Goal: Task Accomplishment & Management: Manage account settings

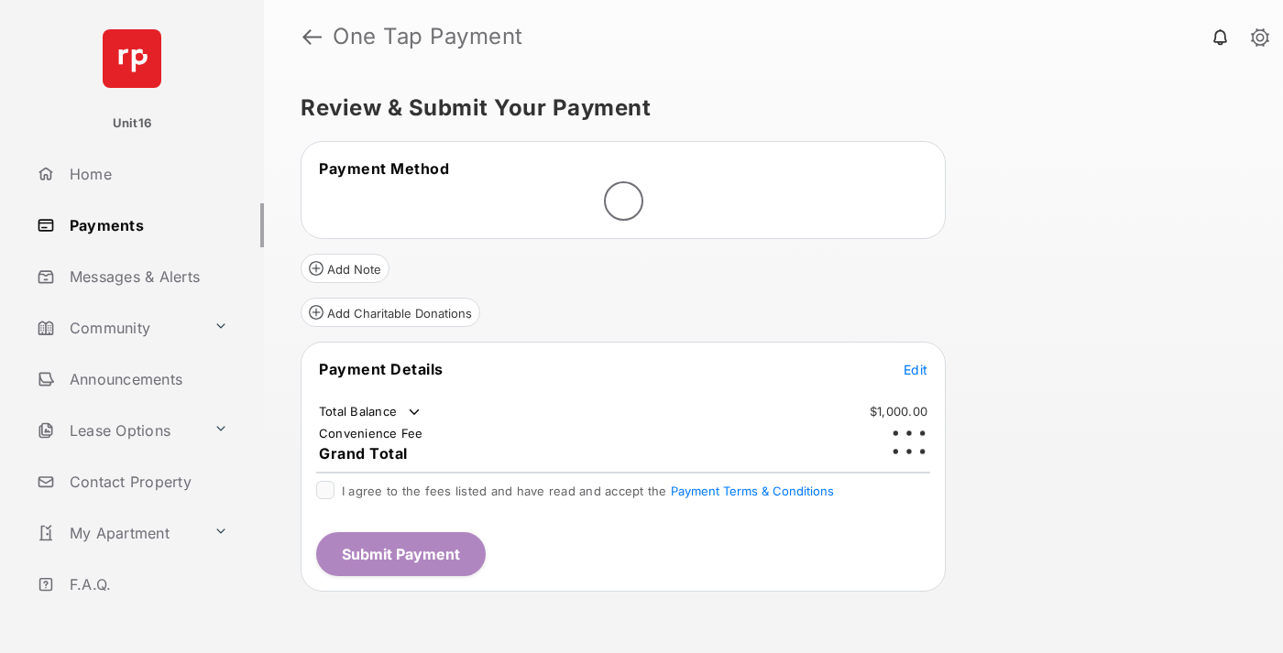
click at [916, 362] on span "Edit" at bounding box center [916, 370] width 24 height 16
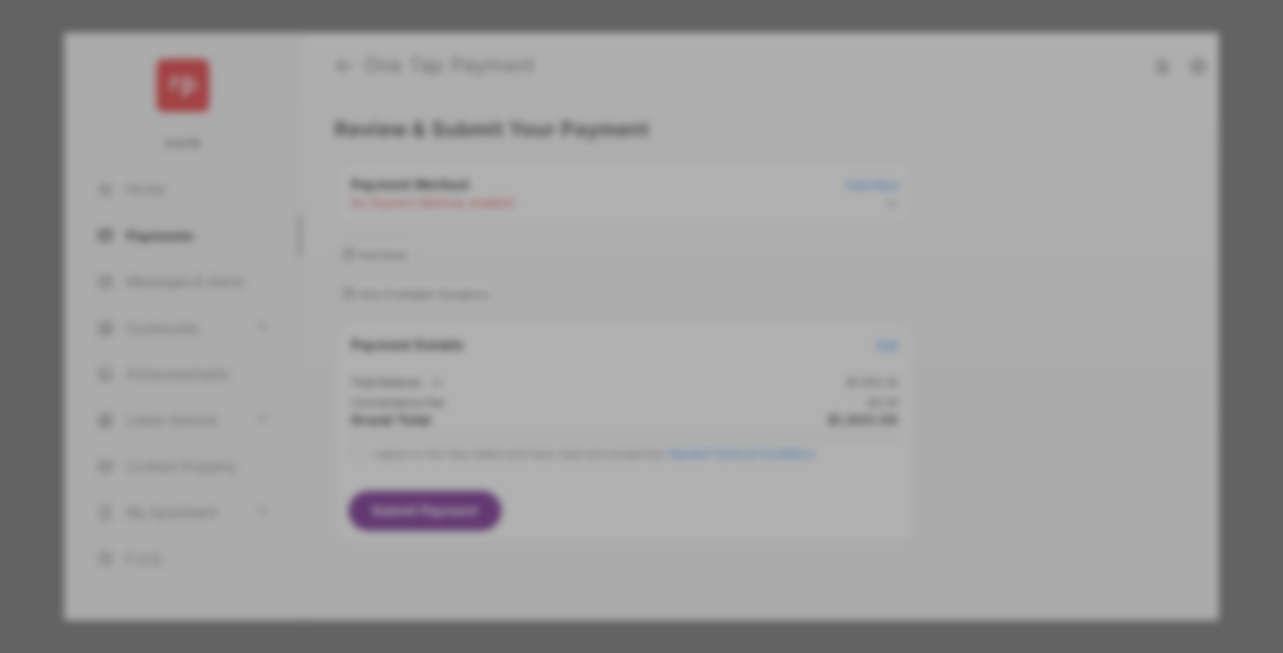
click at [608, 359] on div "Other Amount" at bounding box center [607, 368] width 297 height 31
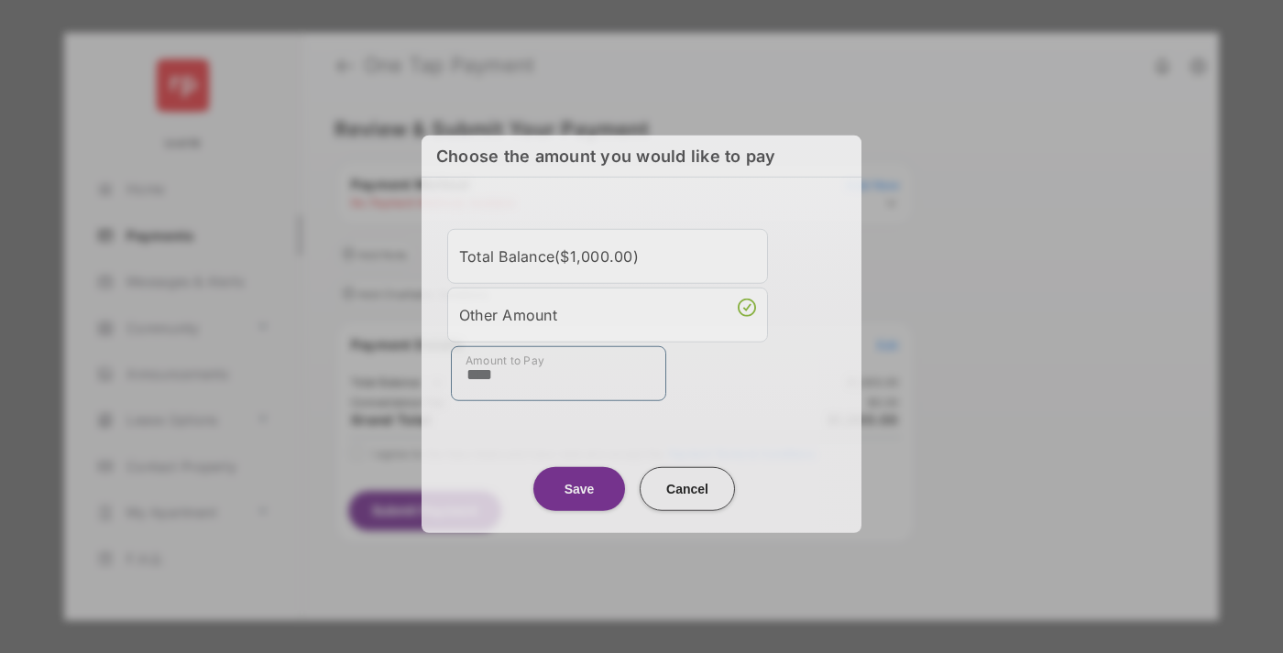
type input "****"
click at [579, 484] on button "Save" at bounding box center [579, 488] width 92 height 44
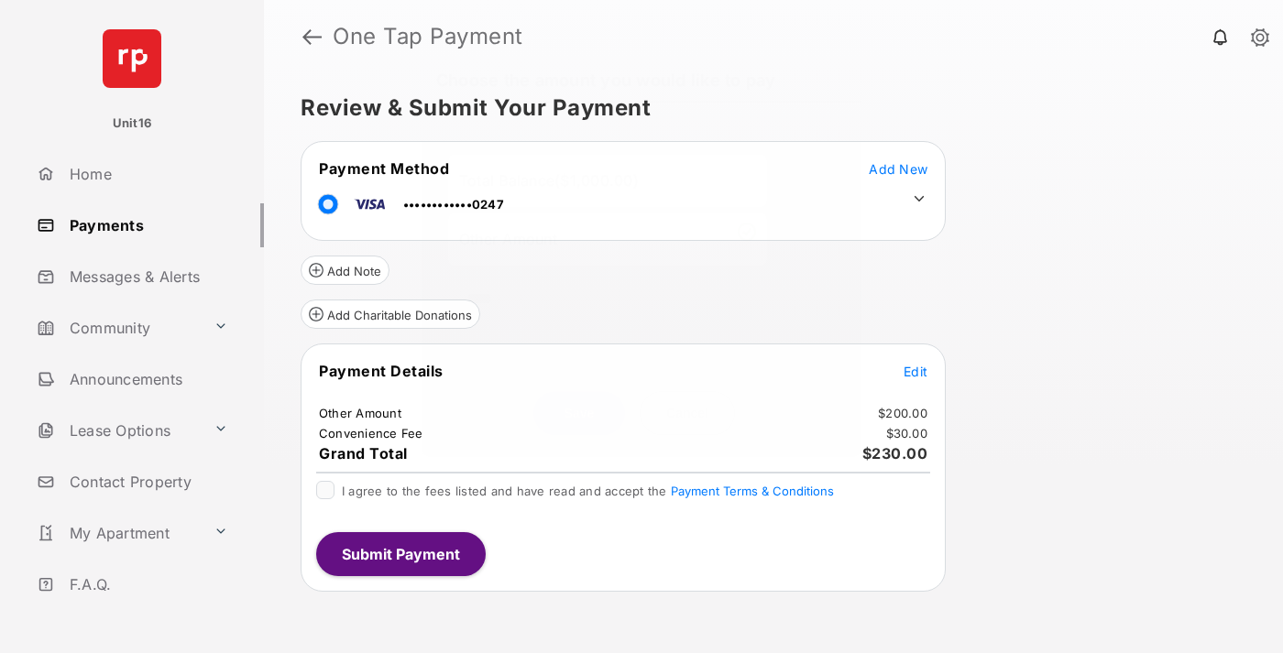
click at [919, 199] on icon at bounding box center [919, 199] width 16 height 16
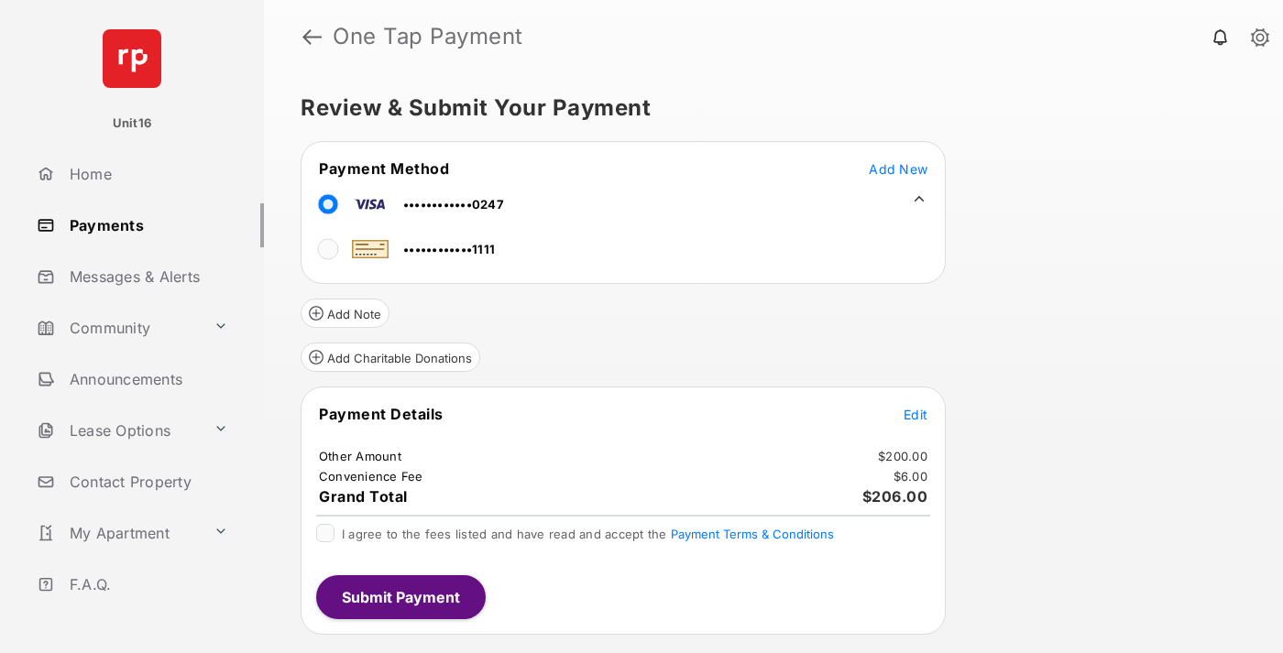
click at [916, 414] on span "Edit" at bounding box center [916, 415] width 24 height 16
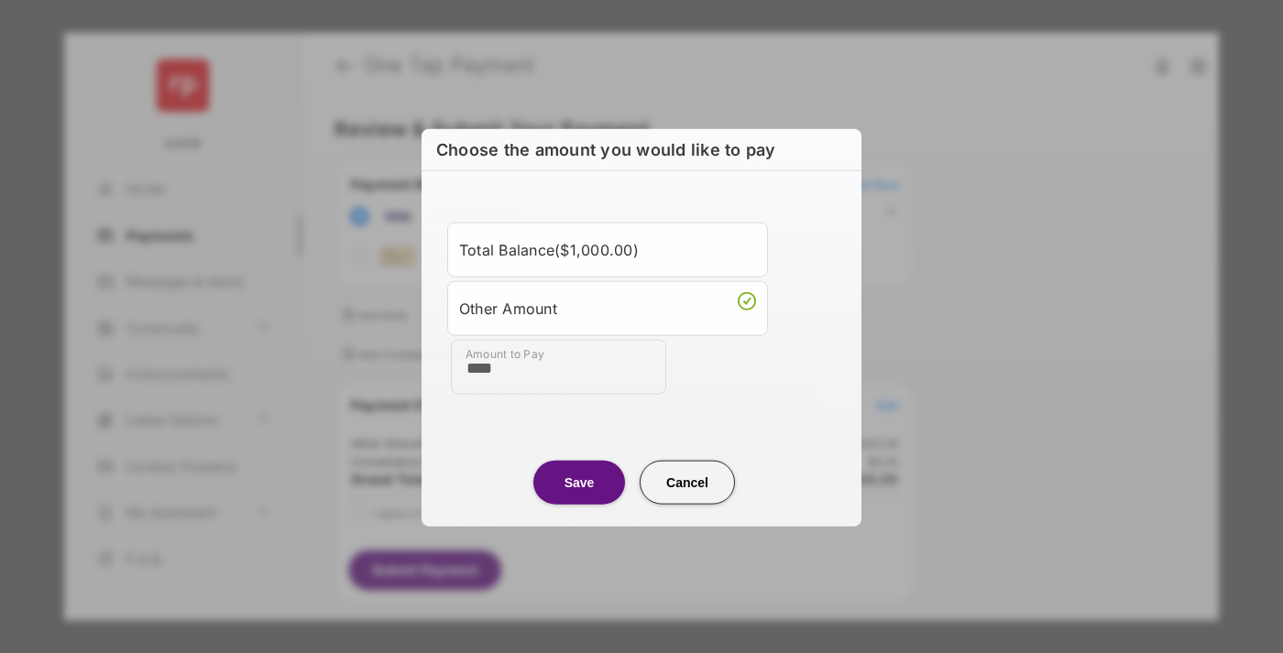
click at [579, 481] on button "Save" at bounding box center [579, 482] width 92 height 44
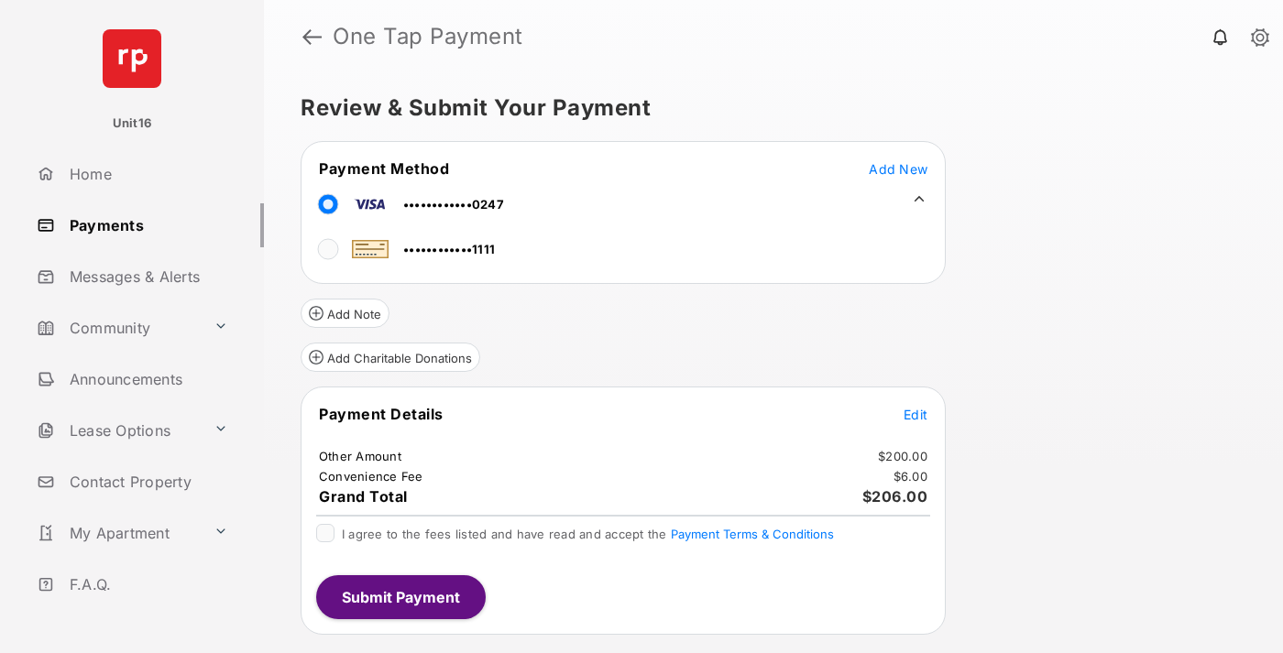
click at [400, 597] on button "Submit Payment" at bounding box center [401, 598] width 170 height 44
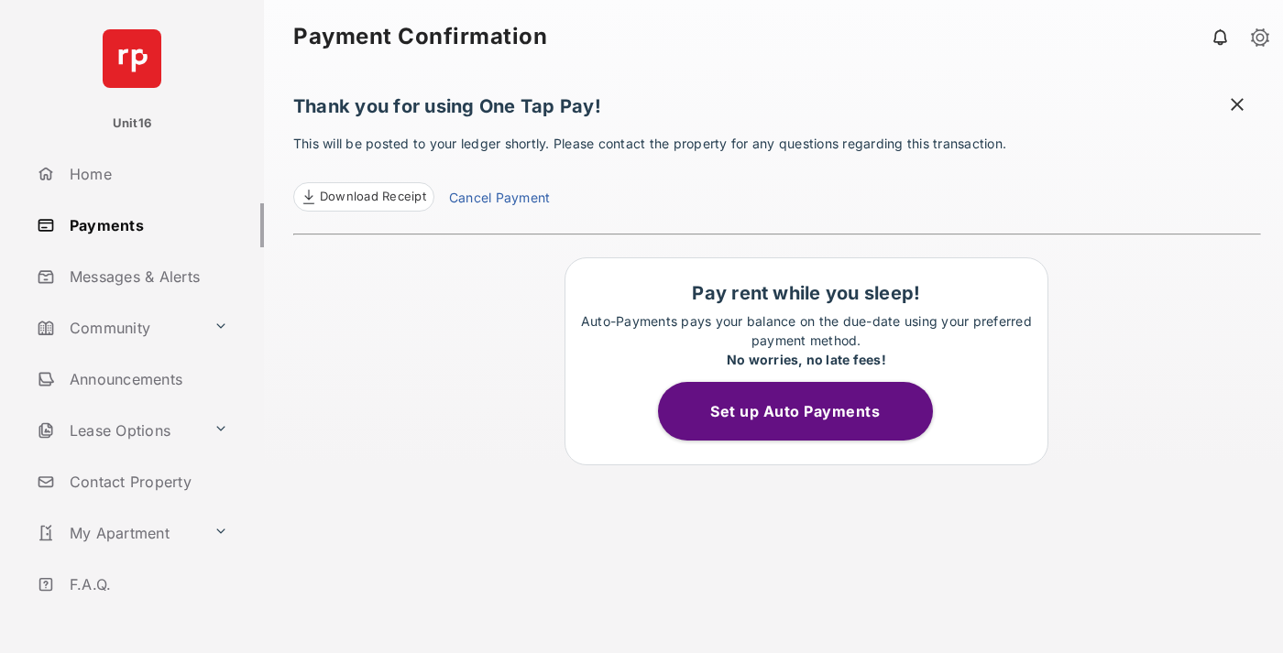
click at [499, 200] on link "Cancel Payment" at bounding box center [499, 200] width 101 height 24
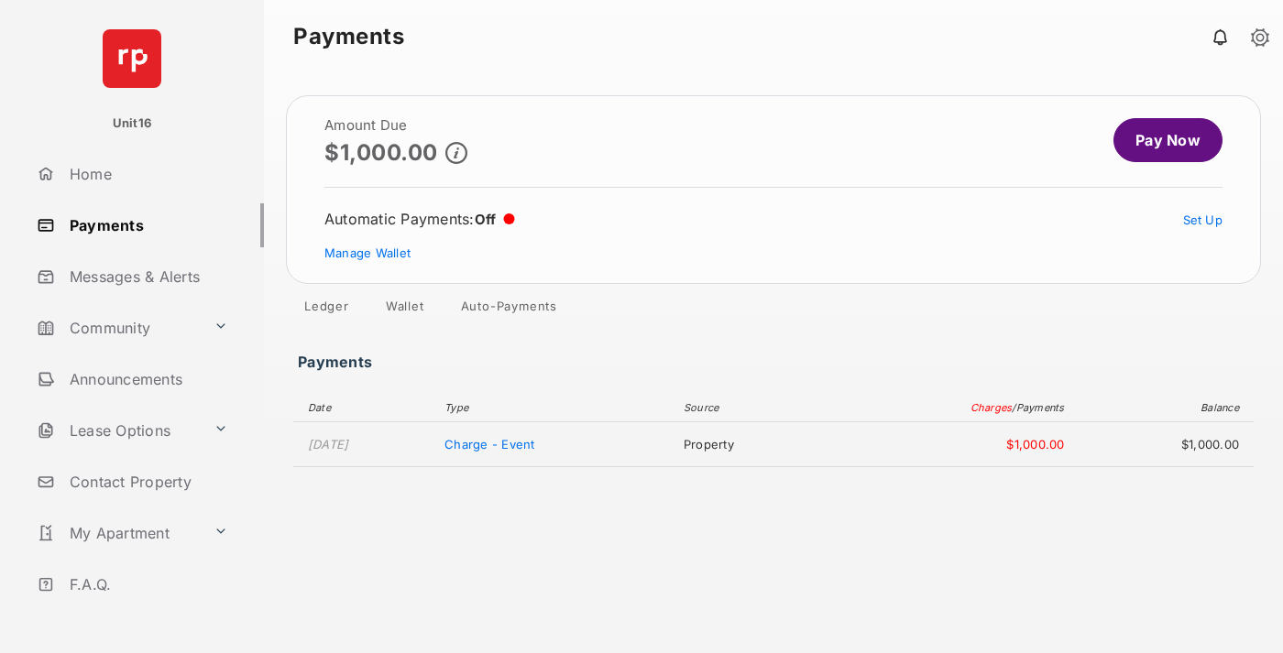
click at [367, 253] on link "Manage Wallet" at bounding box center [367, 253] width 86 height 15
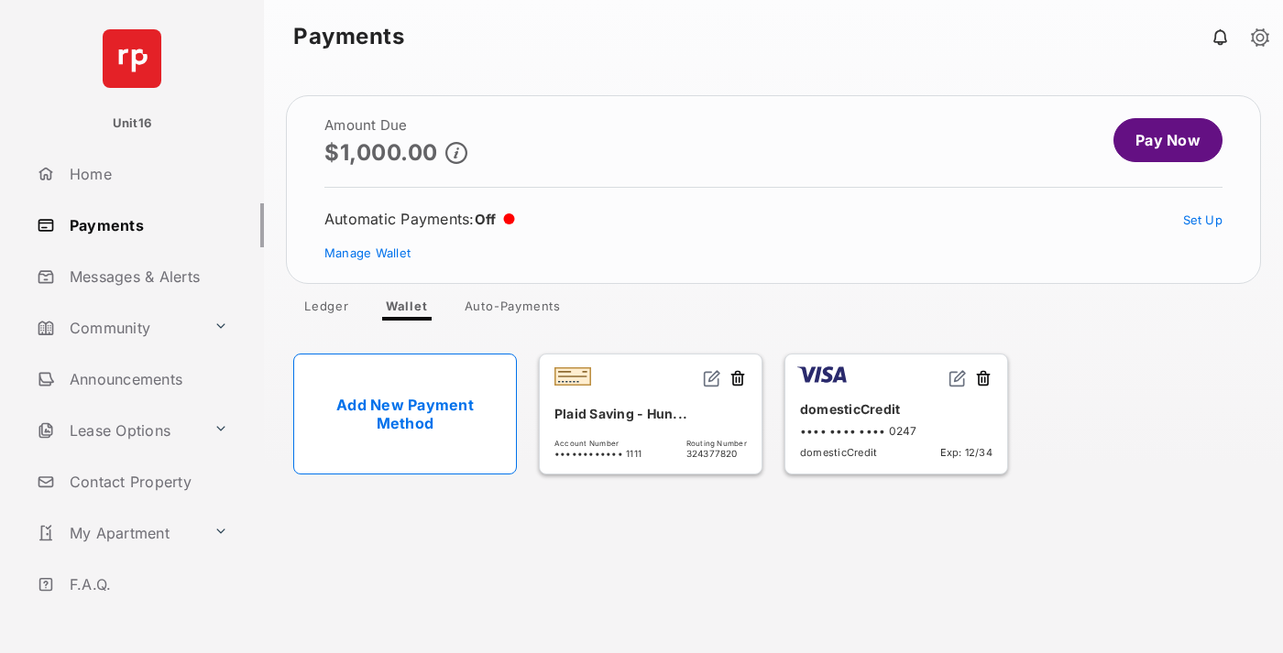
click at [983, 379] on button at bounding box center [983, 379] width 18 height 21
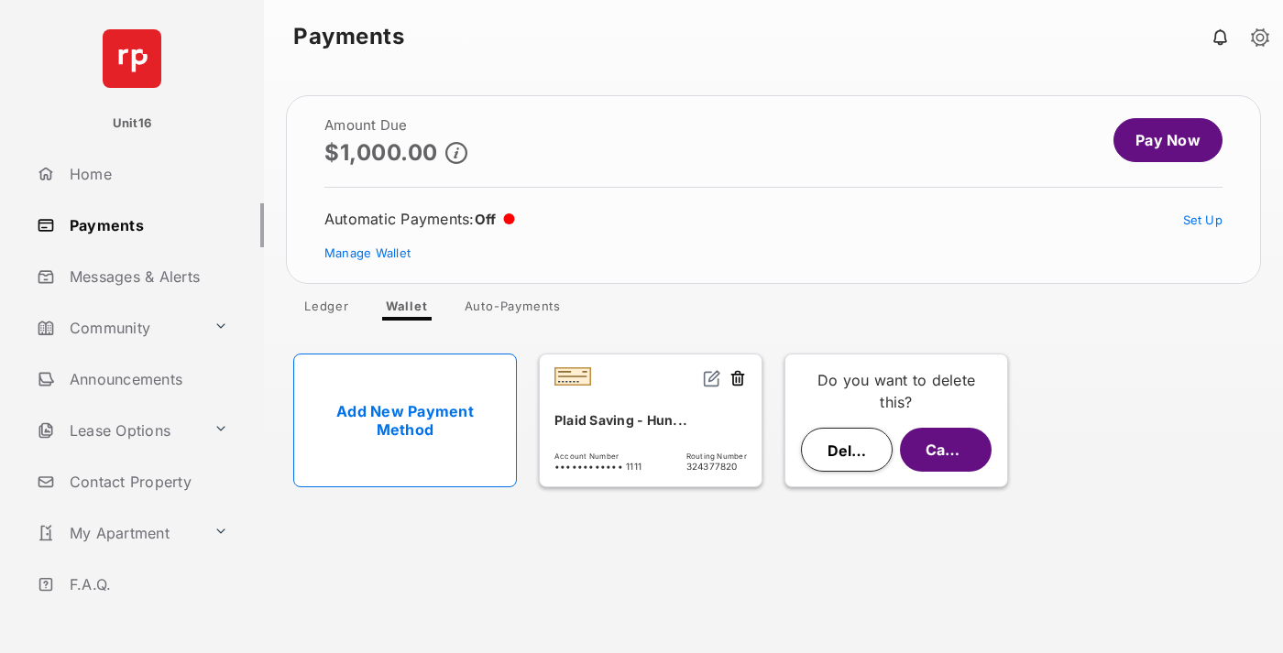
click at [847, 450] on button "Delete" at bounding box center [847, 450] width 92 height 44
